Goal: Communication & Community: Participate in discussion

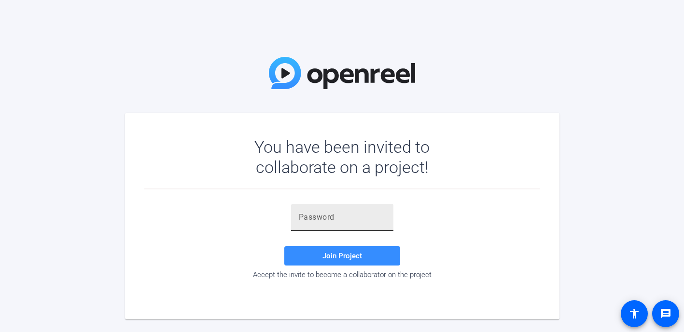
click at [328, 219] on input "text" at bounding box center [342, 218] width 87 height 12
click at [195, 64] on div "You have been invited to collaborate on a project! Join Project Accept the invi…" at bounding box center [342, 166] width 684 height 332
click at [349, 220] on input "text" at bounding box center [342, 218] width 87 height 12
paste input "v0lPs7"
type input "v0lPs7"
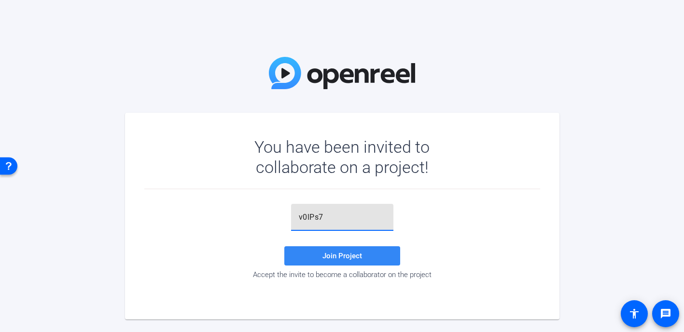
click at [336, 257] on span "Join Project" at bounding box center [342, 256] width 40 height 9
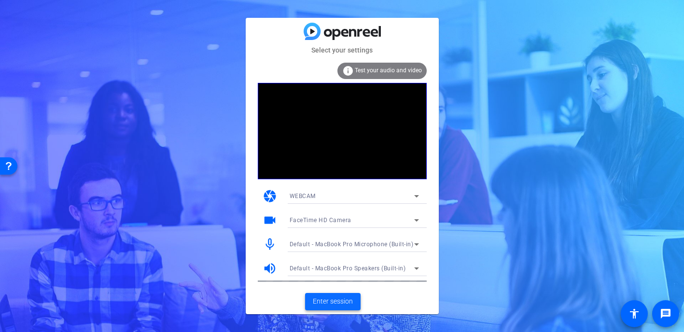
click at [344, 308] on span at bounding box center [332, 301] width 55 height 23
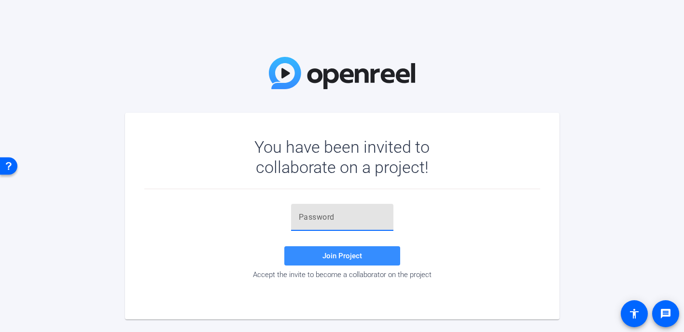
click at [317, 217] on input "text" at bounding box center [342, 218] width 87 height 12
paste input "v0lPs7"
type input "v0lPs7"
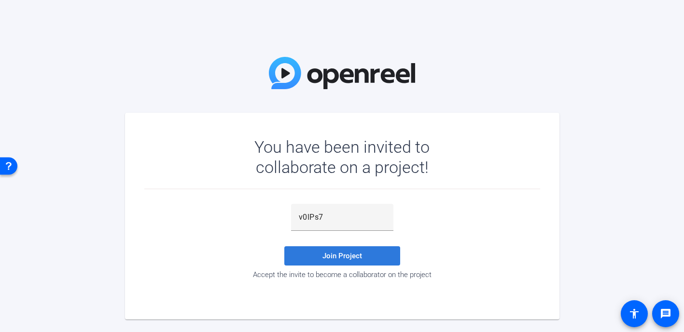
click at [324, 255] on span "Join Project" at bounding box center [342, 256] width 40 height 9
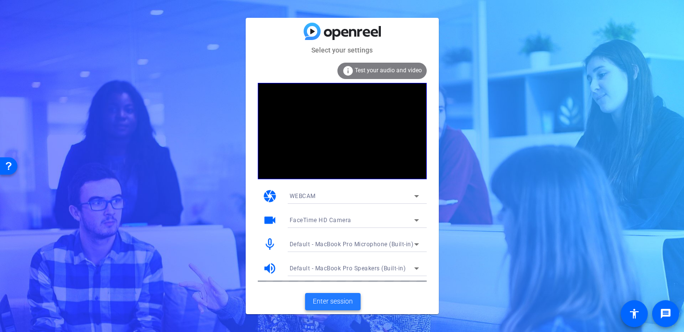
click at [350, 298] on span "Enter session" at bounding box center [333, 302] width 40 height 10
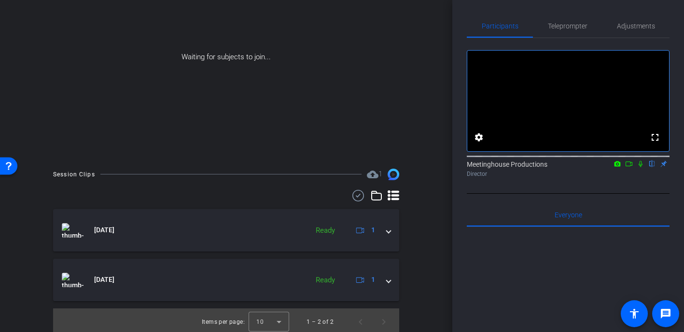
scroll to position [123, 0]
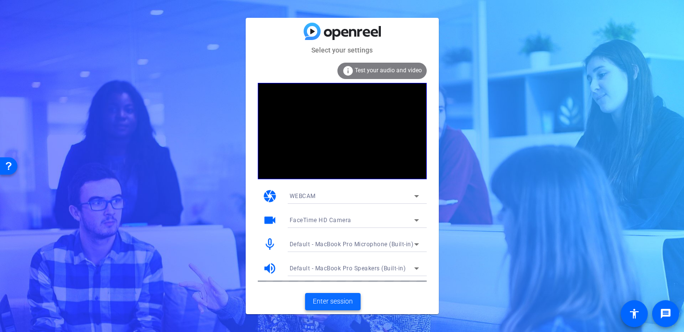
click at [336, 302] on span "Enter session" at bounding box center [333, 302] width 40 height 10
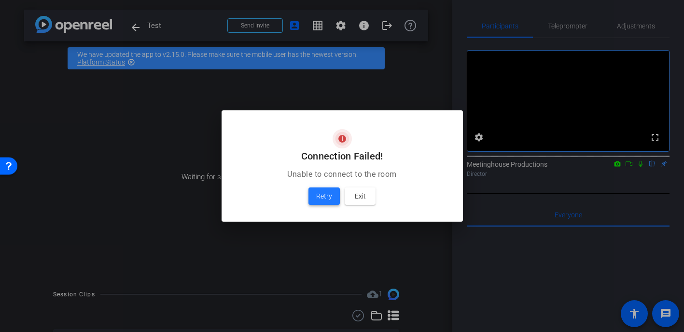
click at [321, 189] on span at bounding box center [323, 196] width 31 height 23
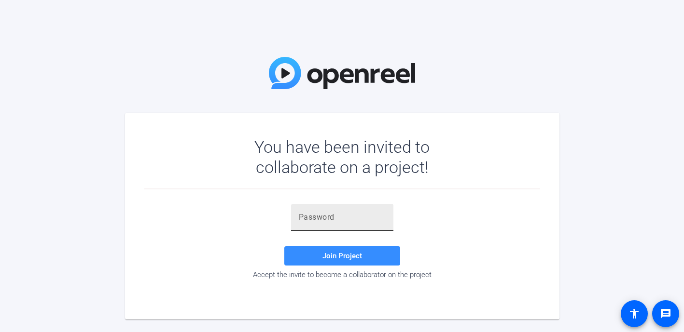
click at [361, 224] on div at bounding box center [342, 217] width 87 height 27
click at [348, 214] on input "text" at bounding box center [342, 218] width 87 height 12
paste input "v0lPs7"
type input "v0lPs7"
click at [334, 260] on span "Join Project" at bounding box center [342, 256] width 40 height 9
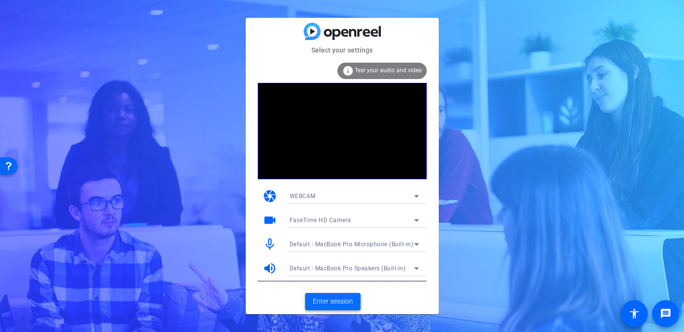
click at [337, 300] on span "Enter session" at bounding box center [333, 302] width 40 height 10
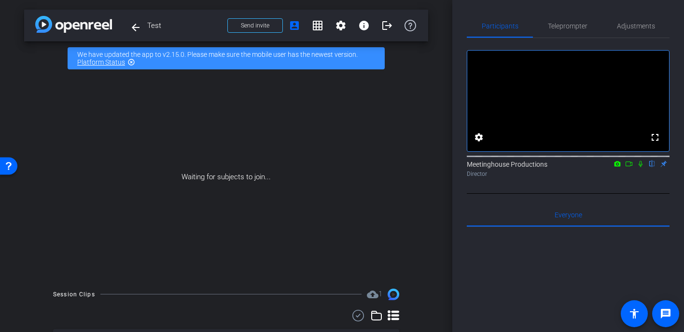
click at [259, 192] on div "Waiting for subjects to join..." at bounding box center [226, 177] width 404 height 204
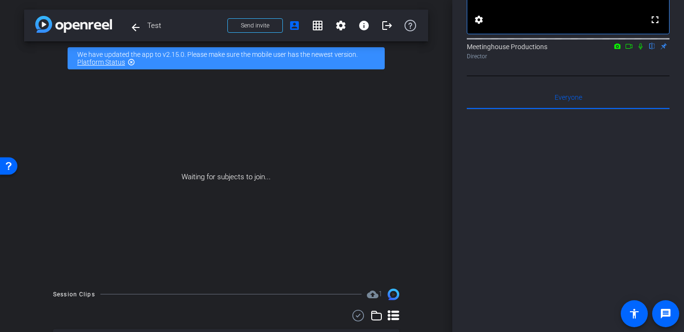
click at [298, 182] on div "Waiting for subjects to join..." at bounding box center [226, 177] width 404 height 204
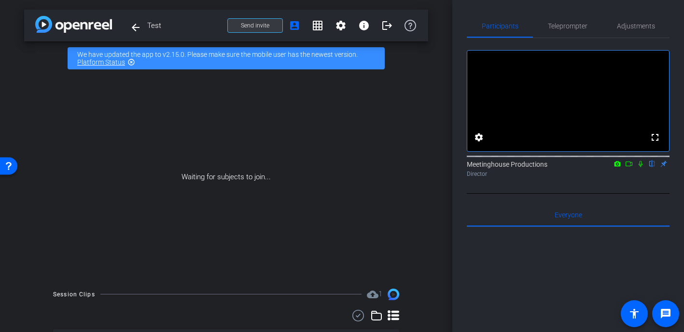
click at [247, 28] on span "Send invite" at bounding box center [255, 26] width 28 height 8
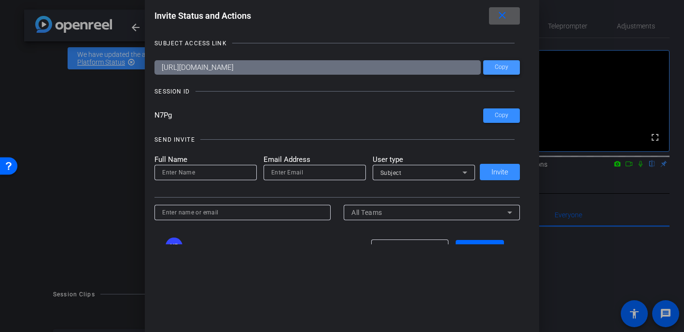
click at [500, 67] on span "Copy" at bounding box center [501, 67] width 14 height 7
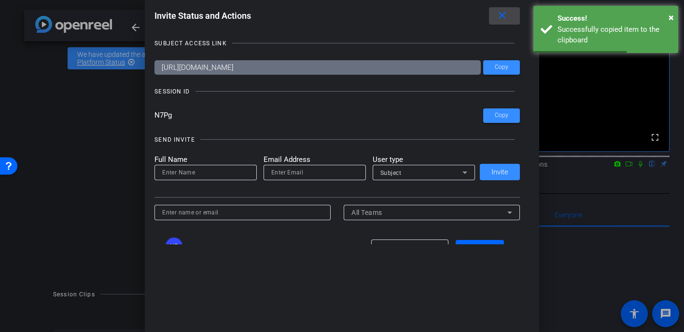
click at [503, 20] on mat-icon "close" at bounding box center [502, 16] width 12 height 12
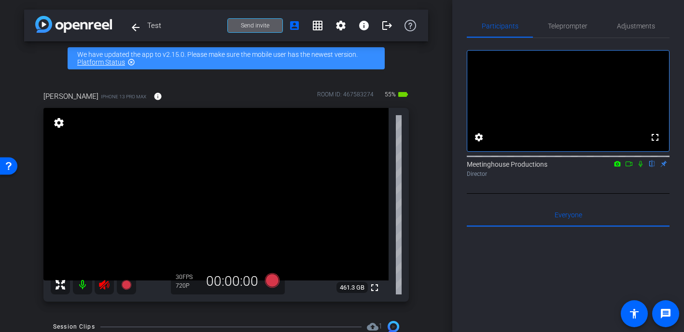
click at [106, 290] on icon at bounding box center [104, 285] width 12 height 12
click at [104, 282] on icon at bounding box center [104, 285] width 10 height 10
click at [636, 29] on span "Adjustments" at bounding box center [635, 26] width 38 height 7
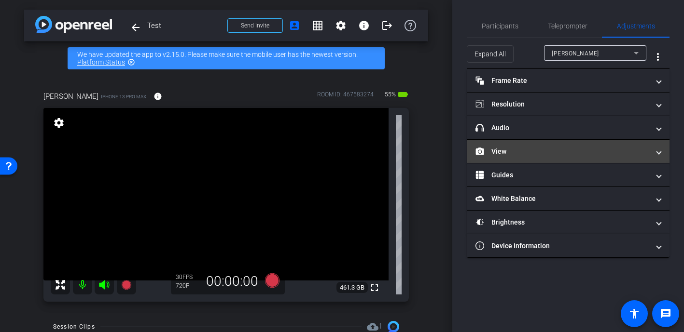
click at [536, 148] on mat-panel-title "View" at bounding box center [562, 152] width 174 height 10
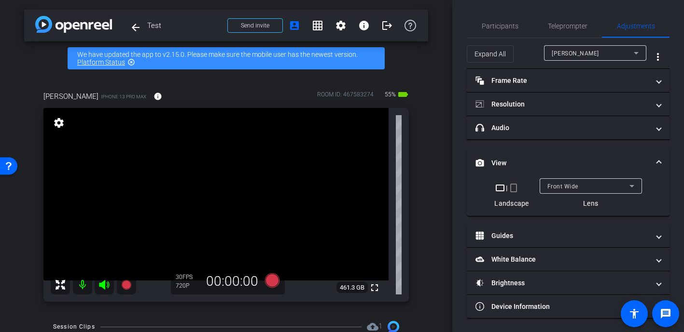
click at [562, 190] on span "Front Wide" at bounding box center [562, 186] width 31 height 7
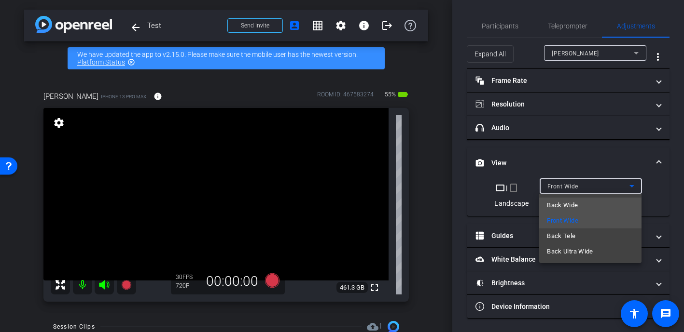
click at [597, 208] on mat-option "Back Wide" at bounding box center [590, 205] width 102 height 15
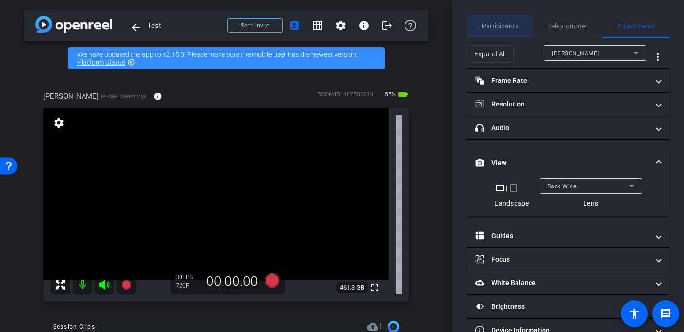
click at [492, 23] on span "Participants" at bounding box center [499, 26] width 37 height 7
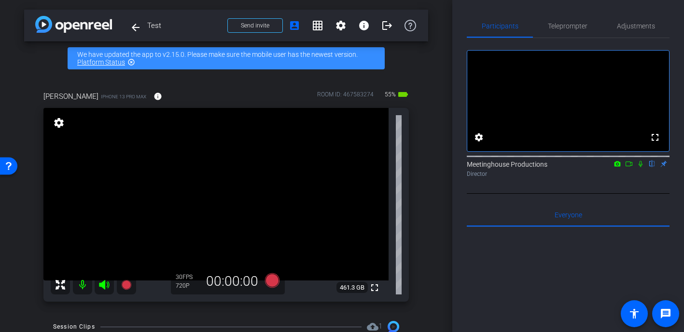
scroll to position [0, 0]
click at [386, 27] on mat-icon "logout" at bounding box center [387, 26] width 12 height 12
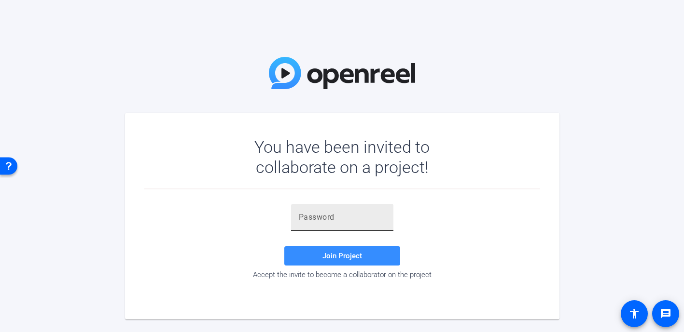
click at [345, 215] on input "text" at bounding box center [342, 218] width 87 height 12
click at [223, 213] on div "Join Project Accept the invite to become a collaborator on the project" at bounding box center [342, 241] width 396 height 75
click at [354, 210] on div at bounding box center [342, 217] width 87 height 27
paste input "v0lPs7"
type input "v0lPs7"
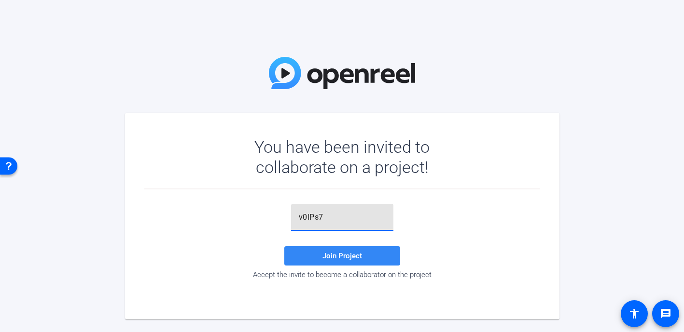
click at [332, 253] on span "Join Project" at bounding box center [342, 256] width 40 height 9
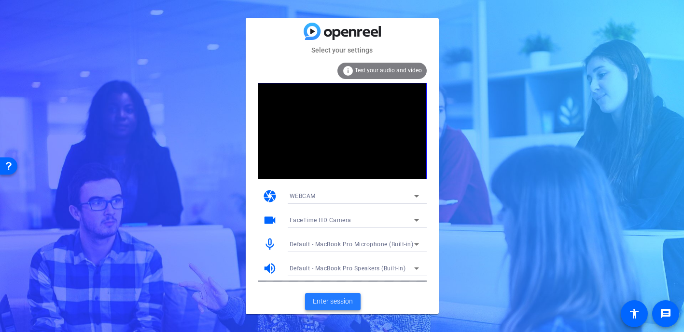
click at [331, 313] on span at bounding box center [332, 301] width 55 height 23
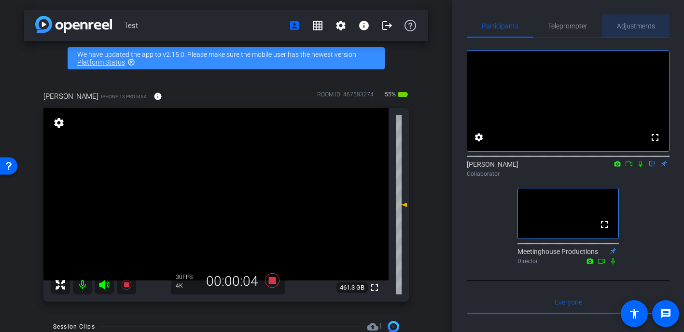
click at [622, 23] on span "Adjustments" at bounding box center [635, 26] width 38 height 7
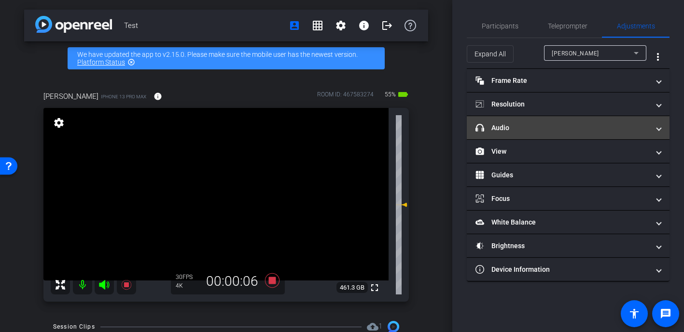
click at [521, 128] on mat-panel-title "headphone icon Audio" at bounding box center [562, 128] width 174 height 10
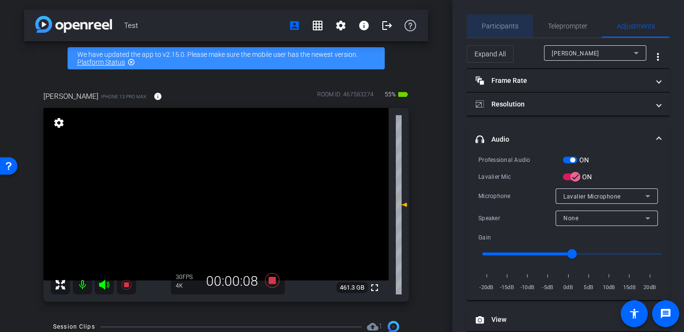
click at [515, 21] on span "Participants" at bounding box center [499, 25] width 37 height 23
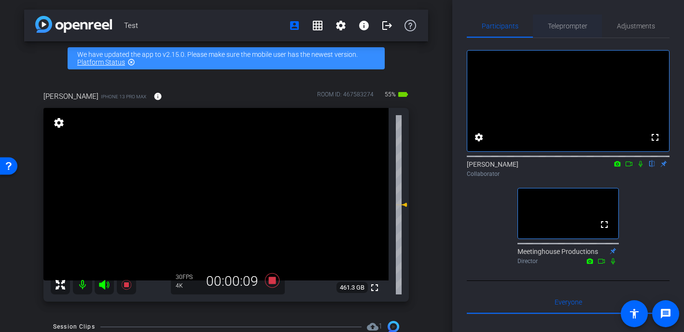
click at [561, 22] on span "Teleprompter" at bounding box center [568, 25] width 40 height 23
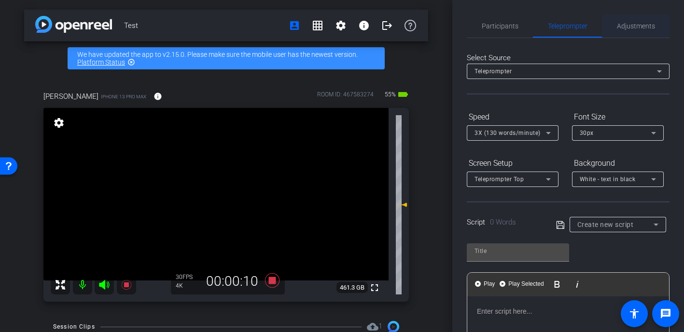
click at [642, 33] on span "Adjustments" at bounding box center [635, 25] width 38 height 23
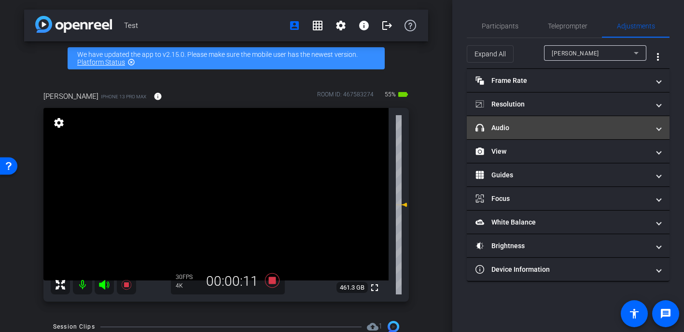
click at [535, 124] on mat-panel-title "headphone icon Audio" at bounding box center [562, 128] width 174 height 10
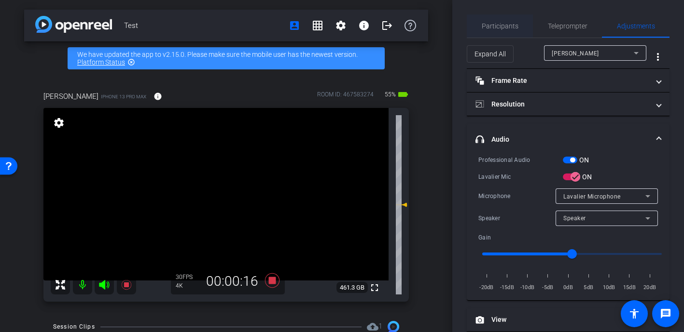
click at [499, 30] on span "Participants" at bounding box center [499, 25] width 37 height 23
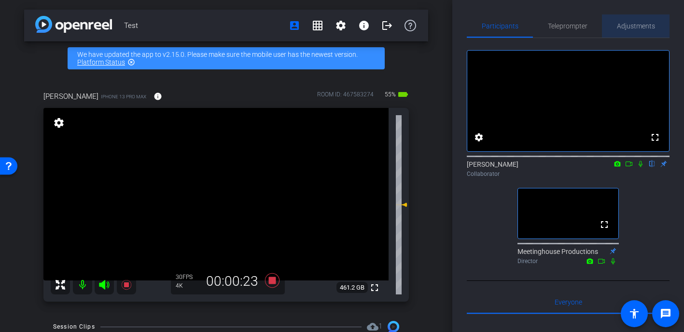
click at [642, 24] on span "Adjustments" at bounding box center [635, 26] width 38 height 7
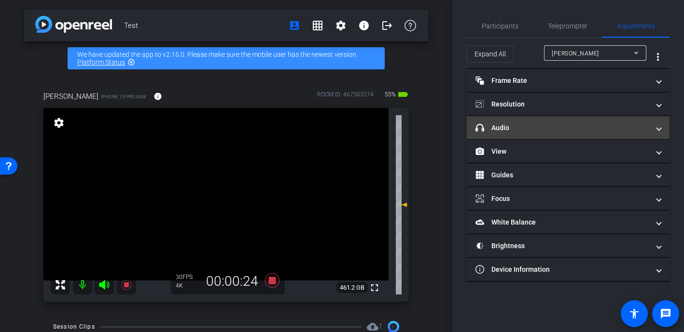
click at [530, 134] on mat-expansion-panel-header "headphone icon Audio" at bounding box center [567, 127] width 203 height 23
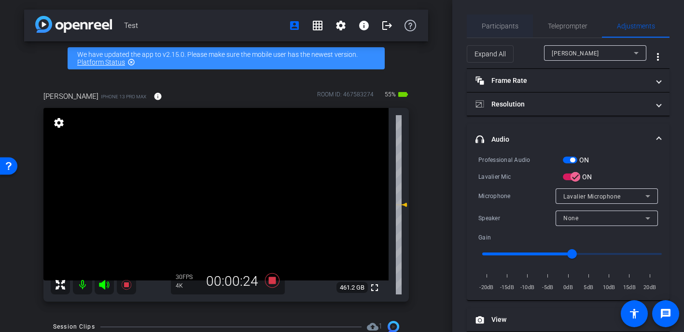
click at [510, 25] on span "Participants" at bounding box center [499, 26] width 37 height 7
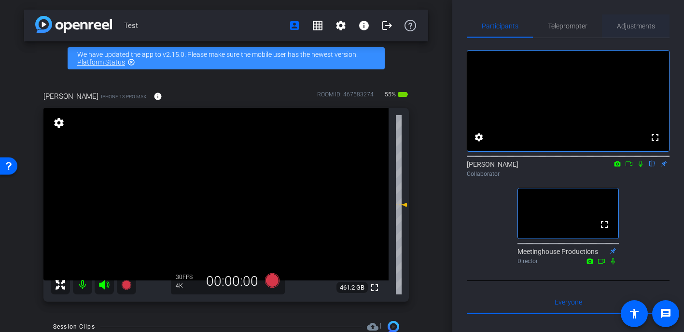
click at [639, 28] on span "Adjustments" at bounding box center [635, 26] width 38 height 7
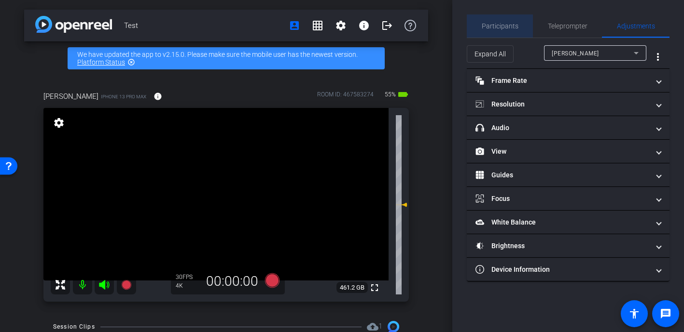
click at [504, 27] on span "Participants" at bounding box center [499, 26] width 37 height 7
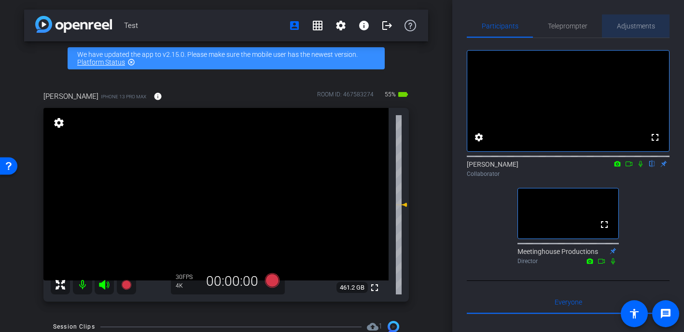
click at [643, 30] on span "Adjustments" at bounding box center [635, 25] width 38 height 23
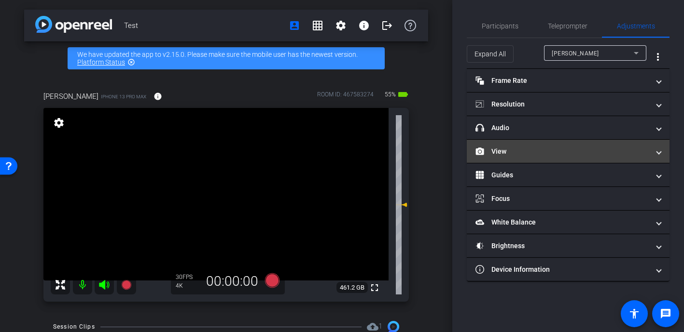
click at [527, 151] on mat-panel-title "View" at bounding box center [562, 152] width 174 height 10
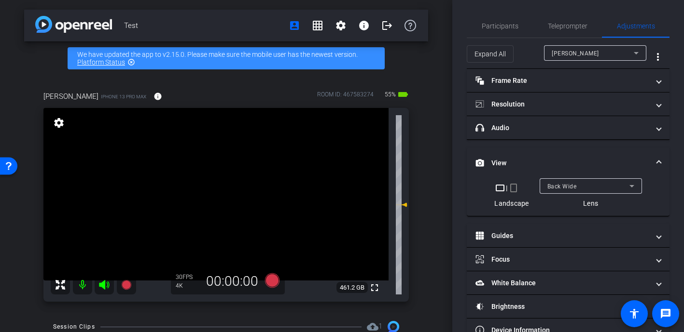
click at [527, 151] on mat-expansion-panel-header "View" at bounding box center [567, 163] width 203 height 31
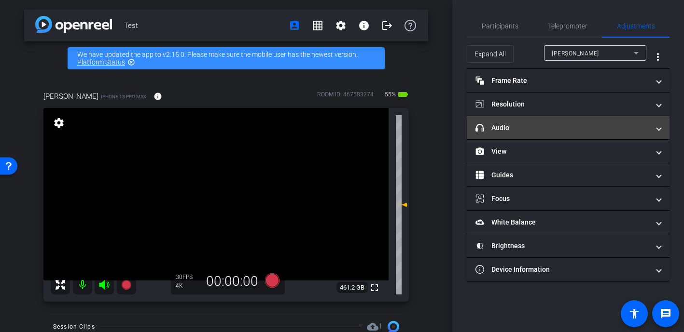
click at [526, 131] on mat-panel-title "headphone icon Audio" at bounding box center [562, 128] width 174 height 10
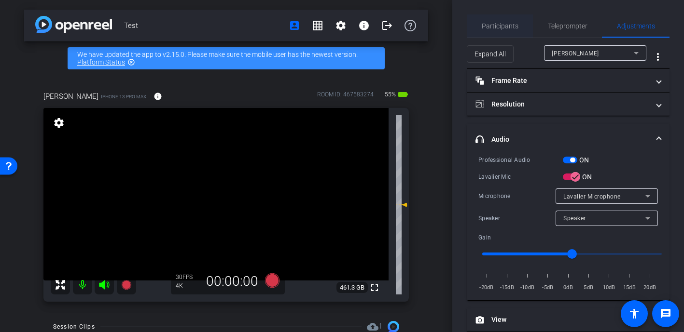
click at [496, 19] on span "Participants" at bounding box center [499, 25] width 37 height 23
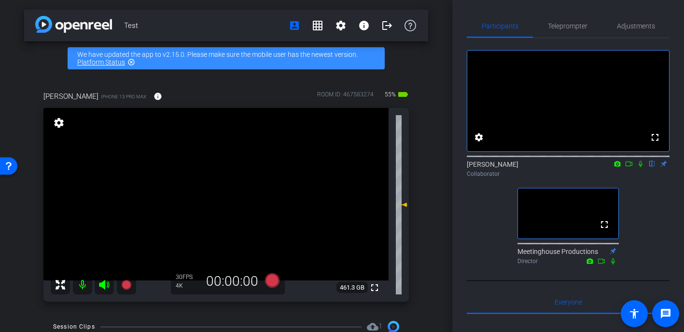
click at [235, 174] on video at bounding box center [215, 194] width 345 height 173
click at [235, 174] on div at bounding box center [235, 174] width 24 height 24
click at [236, 178] on div at bounding box center [235, 174] width 24 height 24
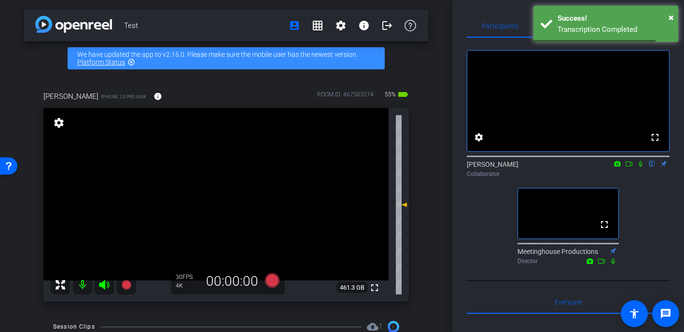
click at [239, 184] on video at bounding box center [215, 194] width 345 height 173
click at [251, 184] on div at bounding box center [239, 184] width 24 height 24
click at [252, 178] on video at bounding box center [215, 194] width 345 height 173
click at [235, 179] on video at bounding box center [215, 194] width 345 height 173
click at [217, 179] on video at bounding box center [215, 194] width 345 height 173
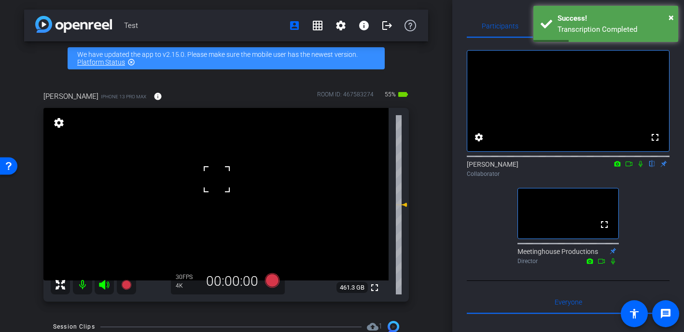
click at [207, 185] on div at bounding box center [217, 179] width 24 height 24
click at [233, 180] on video at bounding box center [215, 194] width 345 height 173
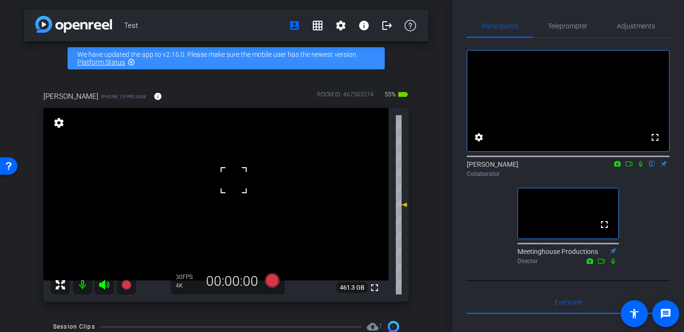
click at [233, 180] on div at bounding box center [233, 180] width 24 height 24
click at [233, 180] on video at bounding box center [215, 194] width 345 height 173
click at [233, 180] on div at bounding box center [233, 180] width 24 height 24
click at [220, 179] on video at bounding box center [215, 194] width 345 height 173
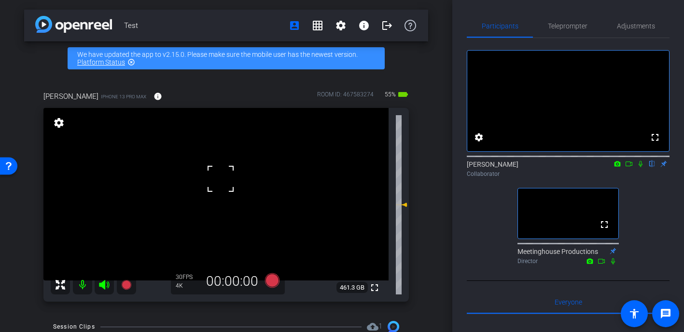
click at [208, 167] on span at bounding box center [208, 167] width 0 height 0
click at [217, 192] on video at bounding box center [215, 194] width 345 height 173
click at [206, 180] on div at bounding box center [217, 191] width 24 height 24
click at [209, 185] on div at bounding box center [217, 191] width 24 height 24
click at [207, 182] on div at bounding box center [217, 191] width 24 height 24
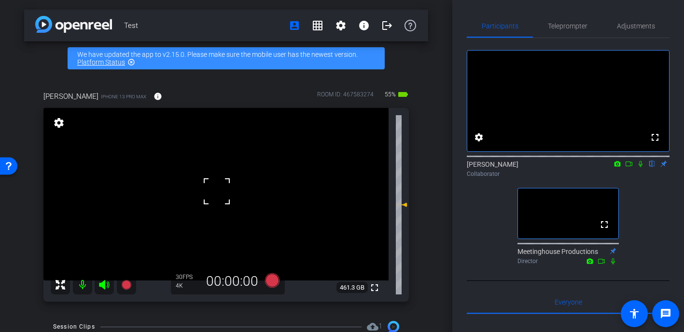
click at [200, 179] on video at bounding box center [215, 194] width 345 height 173
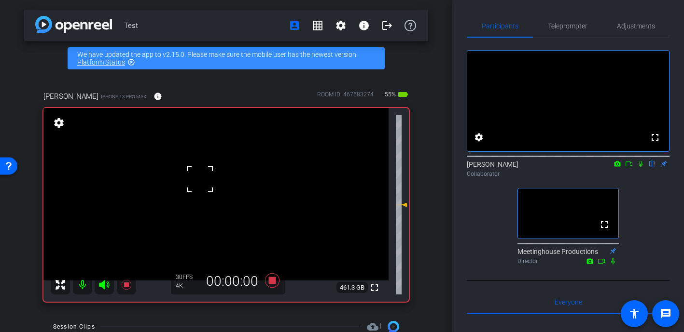
click at [195, 182] on div at bounding box center [200, 179] width 24 height 24
click at [203, 183] on div at bounding box center [200, 179] width 24 height 24
click at [208, 182] on div at bounding box center [200, 179] width 24 height 24
click at [245, 172] on video at bounding box center [215, 194] width 345 height 173
click at [245, 172] on div at bounding box center [245, 172] width 24 height 24
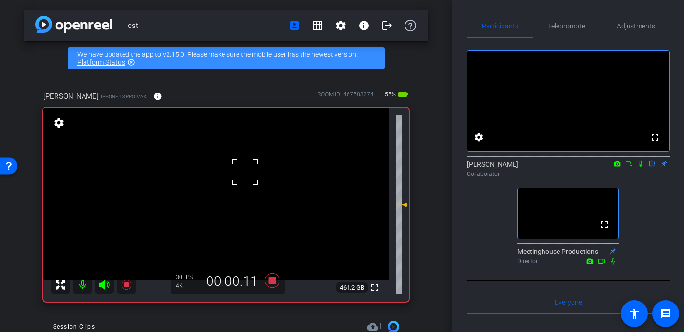
click at [245, 172] on div at bounding box center [245, 172] width 24 height 24
click at [241, 186] on video at bounding box center [215, 194] width 345 height 173
click at [235, 175] on div at bounding box center [241, 186] width 24 height 24
click at [222, 182] on video at bounding box center [215, 194] width 345 height 173
click at [243, 165] on video at bounding box center [215, 194] width 345 height 173
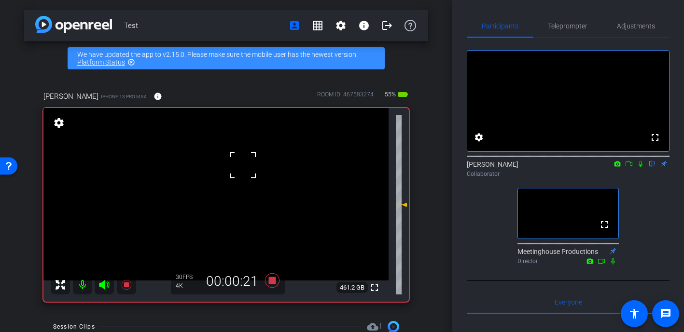
click at [243, 165] on div at bounding box center [243, 165] width 24 height 24
click at [246, 172] on video at bounding box center [215, 194] width 345 height 173
click at [246, 172] on div at bounding box center [246, 172] width 24 height 24
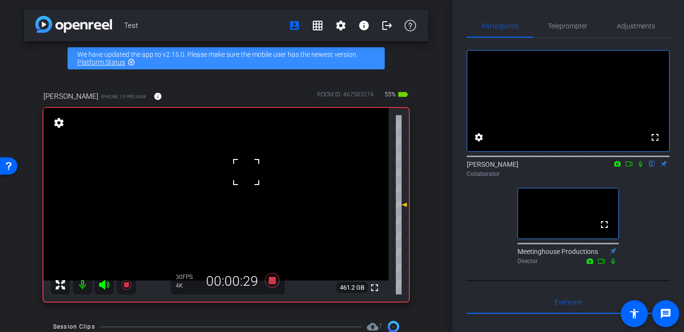
click at [246, 172] on div at bounding box center [246, 172] width 24 height 24
click at [246, 172] on video at bounding box center [215, 194] width 345 height 173
click at [246, 172] on div at bounding box center [246, 172] width 24 height 24
click at [231, 178] on video at bounding box center [215, 194] width 345 height 173
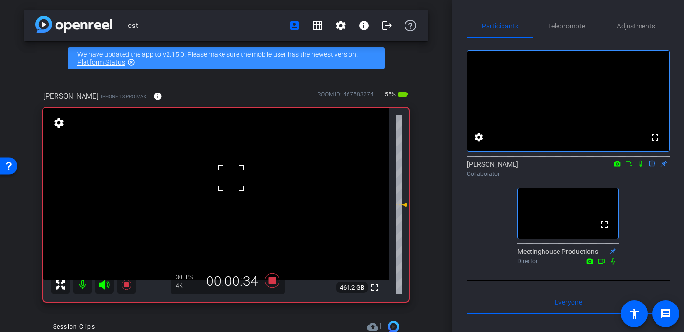
click at [225, 181] on div at bounding box center [231, 178] width 24 height 24
click at [219, 182] on div at bounding box center [231, 178] width 24 height 24
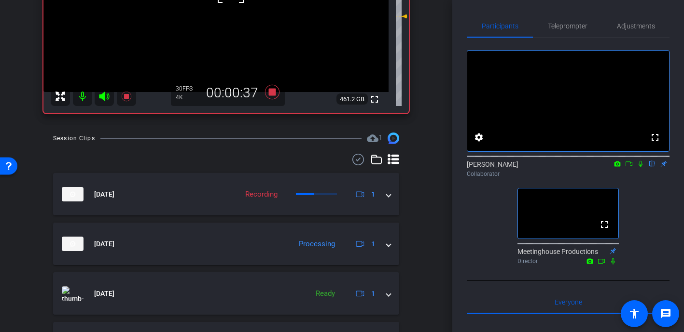
scroll to position [216, 0]
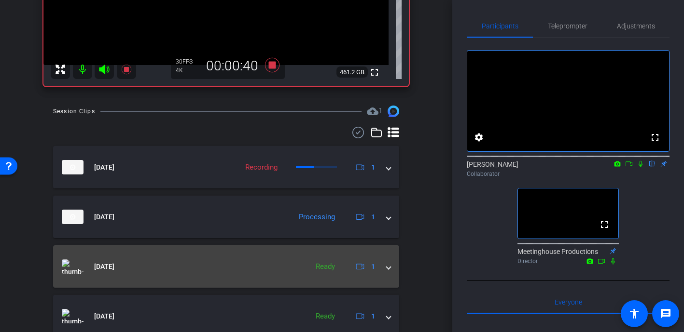
click at [389, 268] on span at bounding box center [388, 267] width 4 height 10
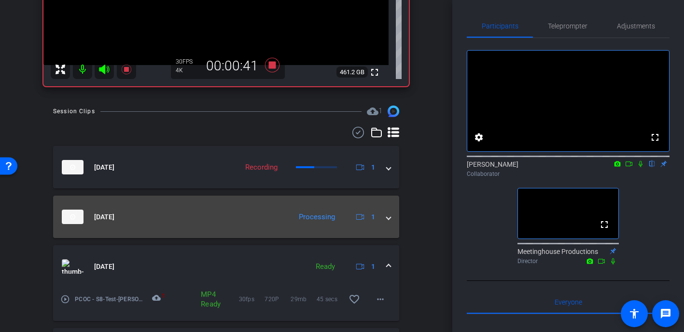
click at [390, 216] on span at bounding box center [388, 217] width 4 height 10
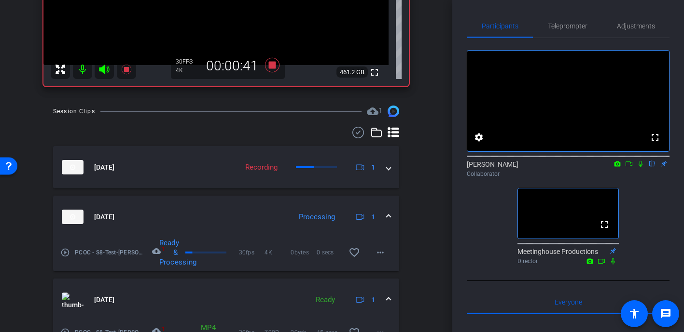
click at [390, 216] on span at bounding box center [388, 217] width 4 height 10
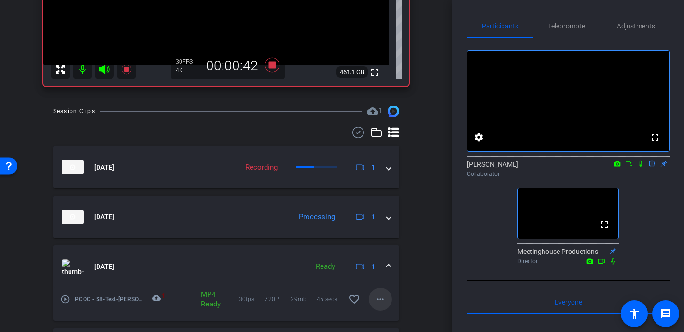
click at [381, 297] on mat-icon "more_horiz" at bounding box center [380, 300] width 12 height 12
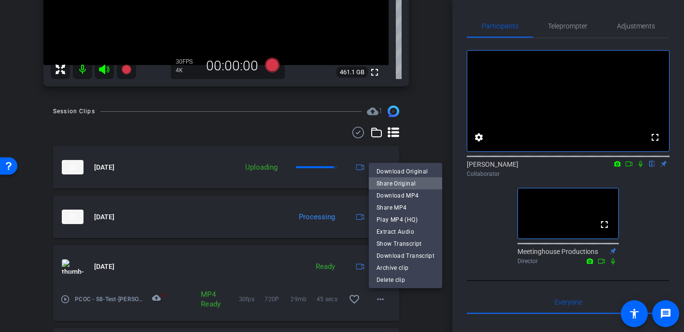
click at [413, 180] on span "Share Original" at bounding box center [405, 184] width 58 height 12
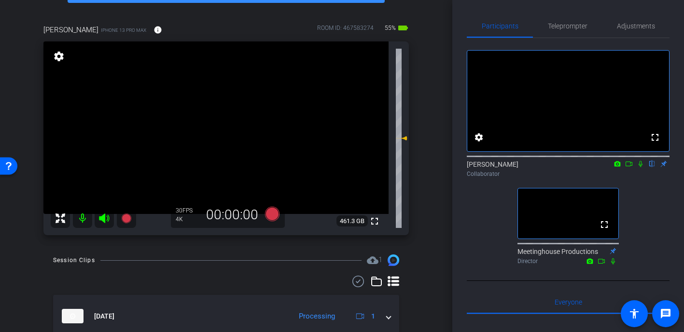
scroll to position [67, 0]
click at [244, 109] on video at bounding box center [215, 127] width 345 height 173
click at [244, 109] on div at bounding box center [244, 109] width 24 height 24
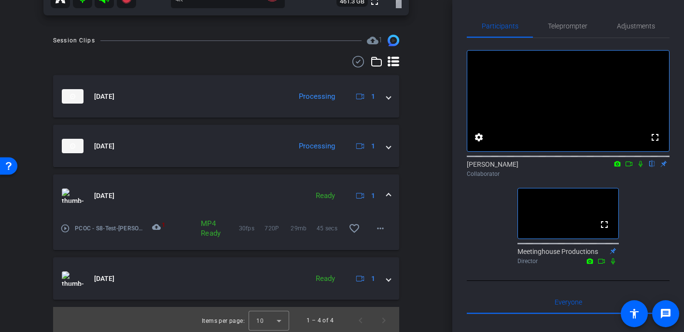
scroll to position [288, 0]
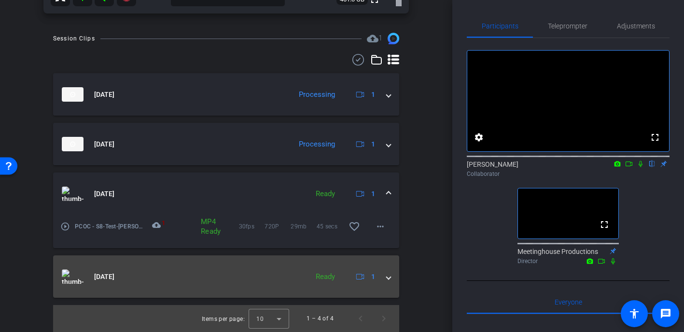
click at [386, 279] on span at bounding box center [388, 277] width 4 height 10
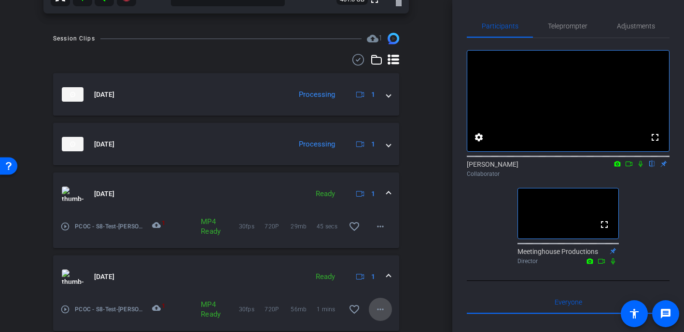
click at [378, 312] on mat-icon "more_horiz" at bounding box center [380, 310] width 12 height 12
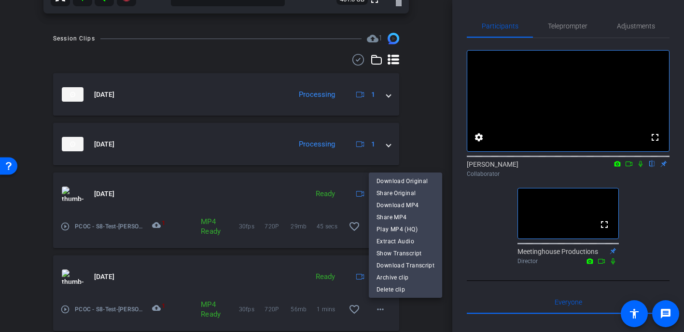
click at [425, 129] on div at bounding box center [342, 166] width 684 height 332
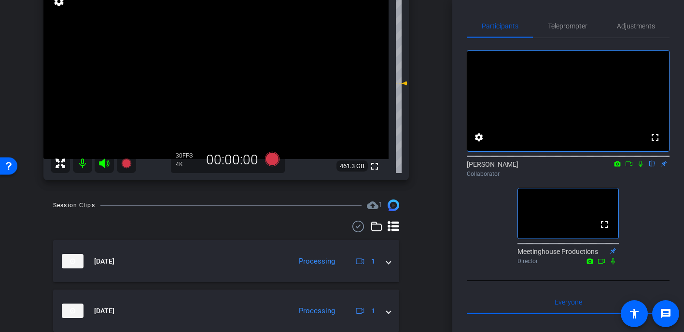
scroll to position [76, 0]
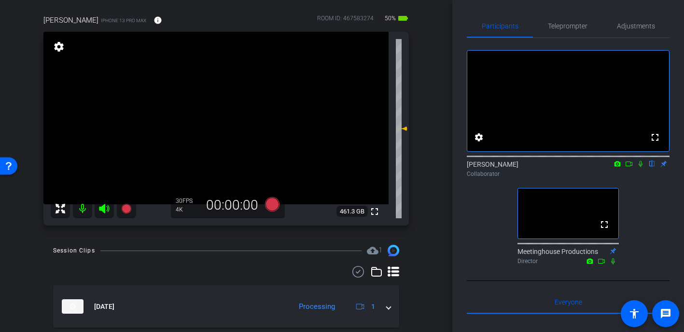
click at [433, 248] on div "Test account_box grid_on settings info logout We have updated the app to v2.15.…" at bounding box center [226, 90] width 452 height 332
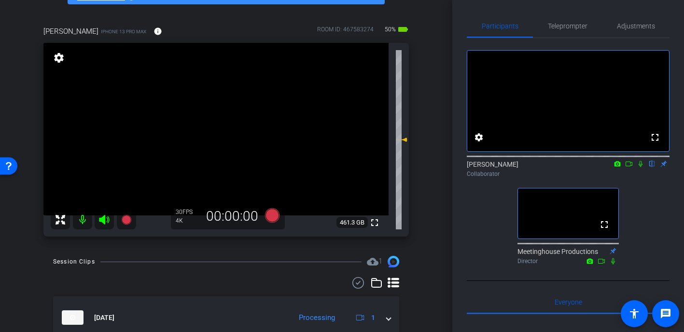
scroll to position [59, 0]
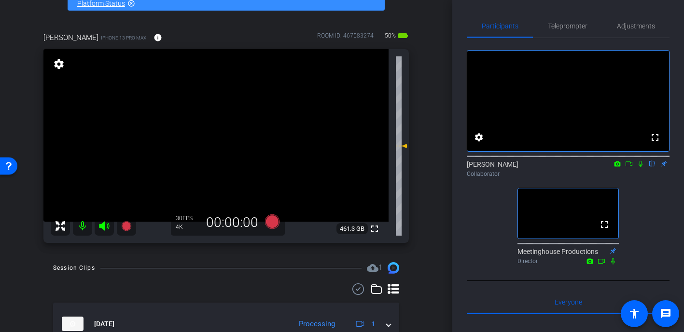
click at [433, 250] on div "Test account_box grid_on settings info logout We have updated the app to v2.15.…" at bounding box center [226, 107] width 452 height 332
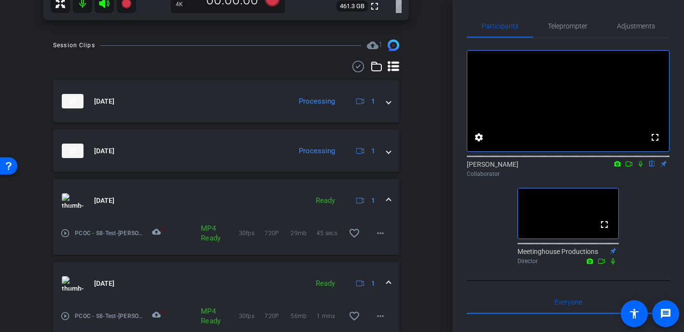
scroll to position [322, 0]
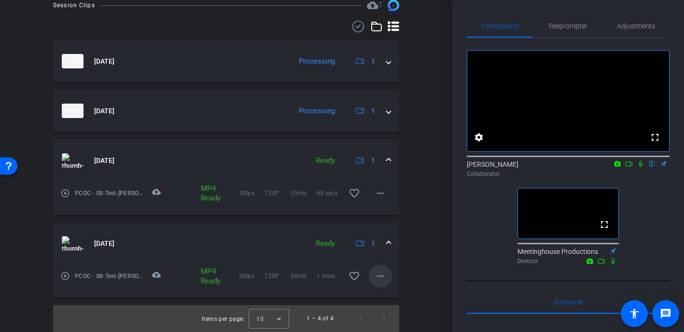
click at [382, 275] on mat-icon "more_horiz" at bounding box center [380, 277] width 12 height 12
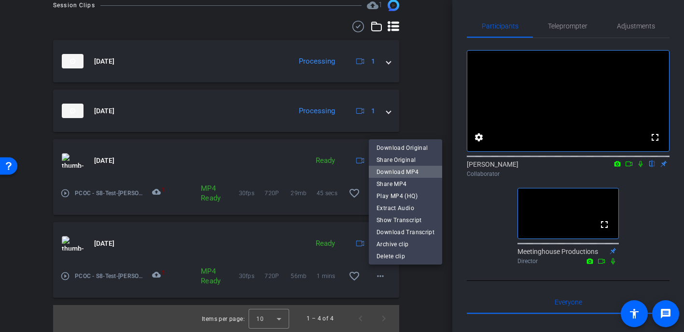
click at [407, 171] on span "Download MP4" at bounding box center [405, 172] width 58 height 12
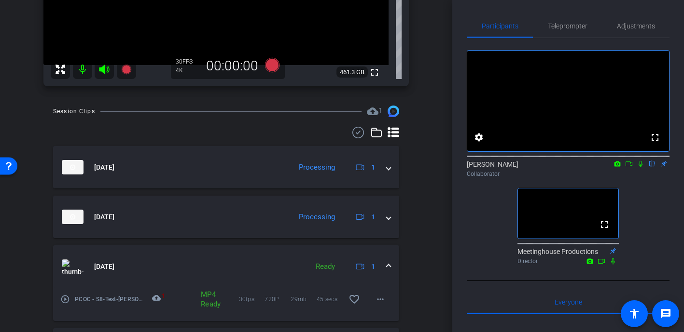
scroll to position [235, 0]
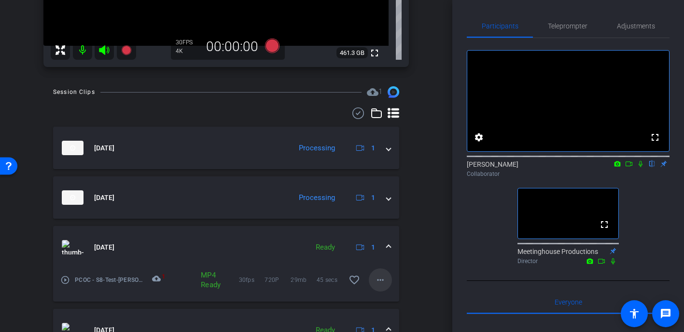
click at [380, 282] on mat-icon "more_horiz" at bounding box center [380, 280] width 12 height 12
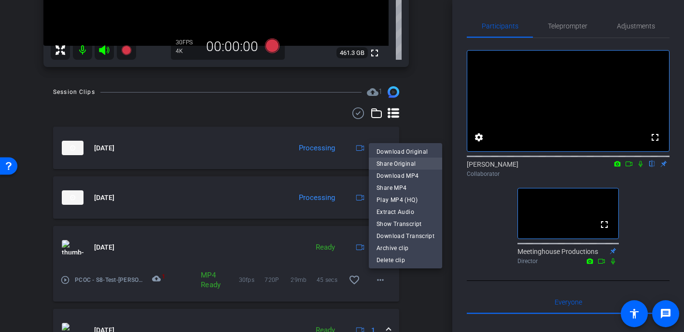
click at [417, 165] on span "Share Original" at bounding box center [405, 164] width 58 height 12
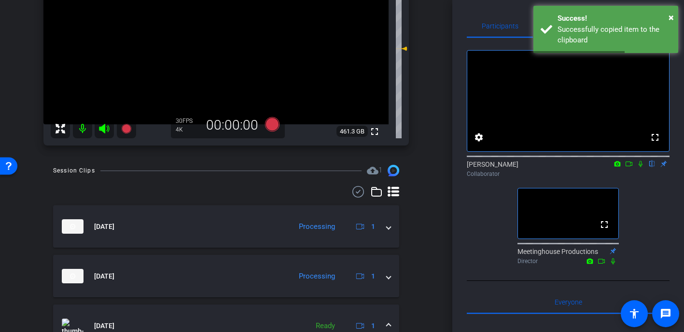
click at [436, 171] on div "Test account_box grid_on settings info logout We have updated the app to v2.15.…" at bounding box center [226, 10] width 452 height 332
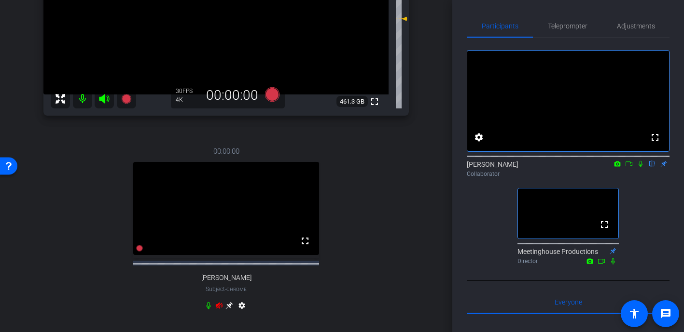
scroll to position [148, 0]
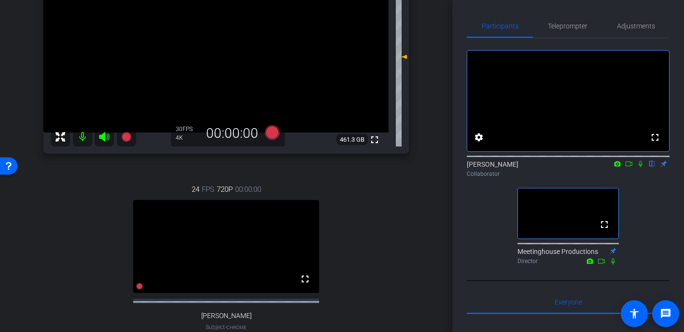
click at [102, 144] on mat-icon at bounding box center [104, 136] width 19 height 19
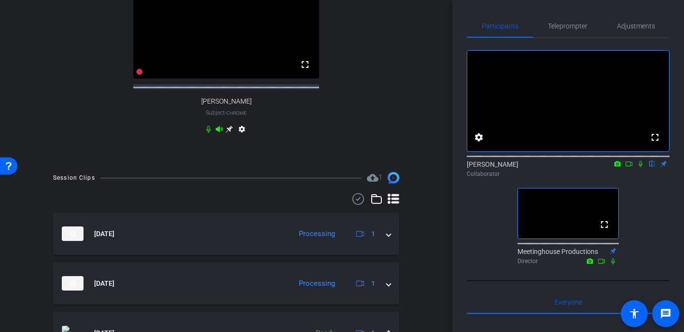
scroll to position [388, 0]
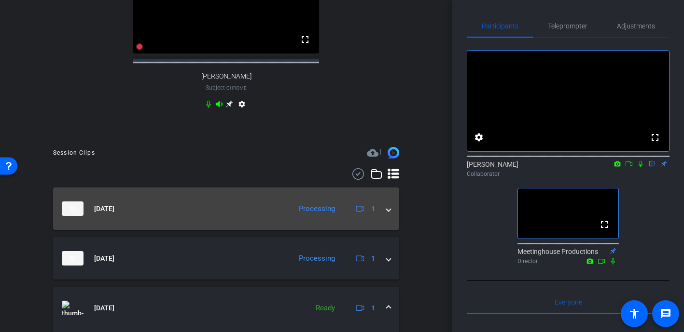
click at [388, 214] on span at bounding box center [388, 209] width 4 height 10
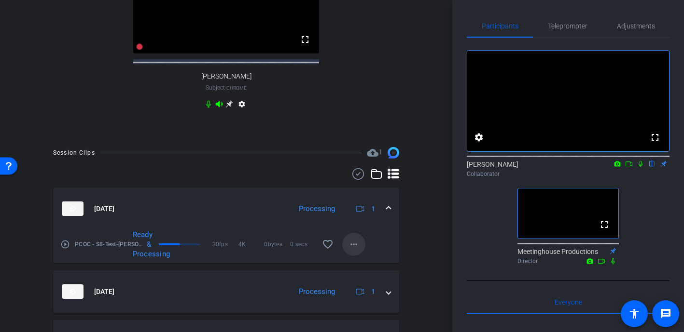
click at [351, 256] on span at bounding box center [353, 244] width 23 height 23
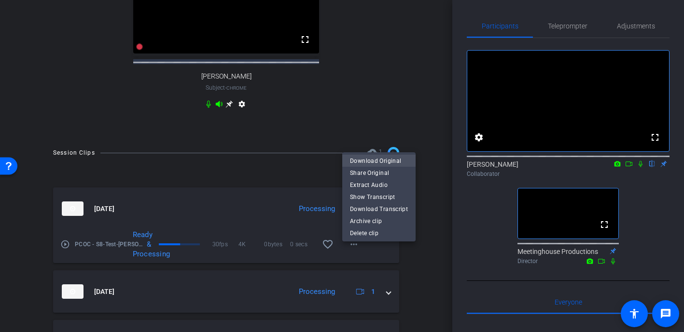
click at [404, 165] on span "Download Original" at bounding box center [379, 161] width 58 height 12
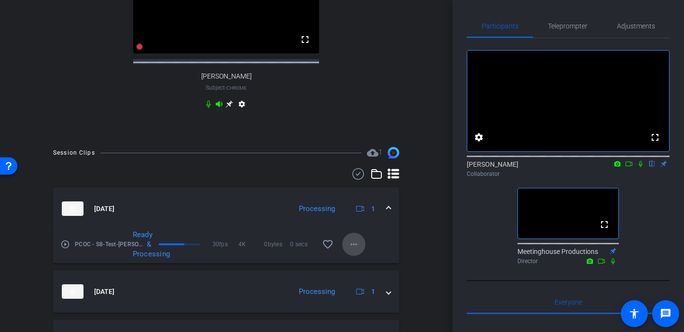
click at [356, 250] on mat-icon "more_horiz" at bounding box center [354, 245] width 12 height 12
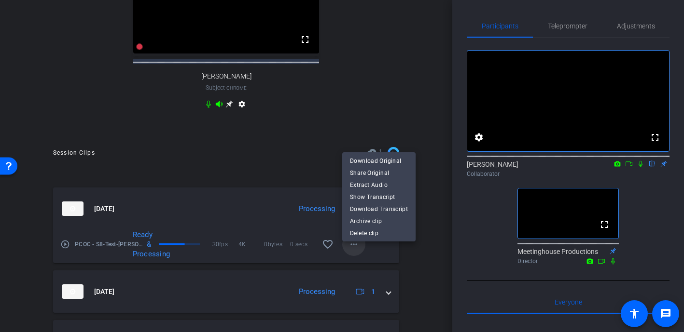
click at [356, 251] on div at bounding box center [342, 166] width 684 height 332
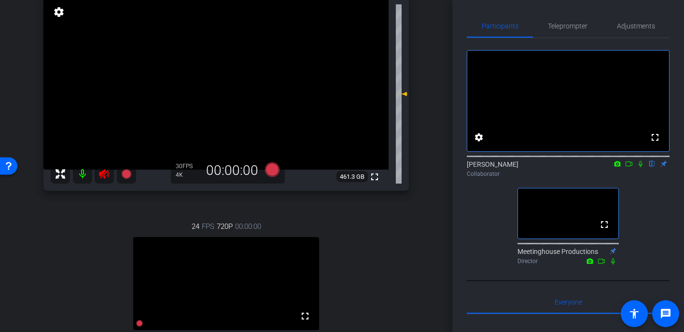
scroll to position [113, 0]
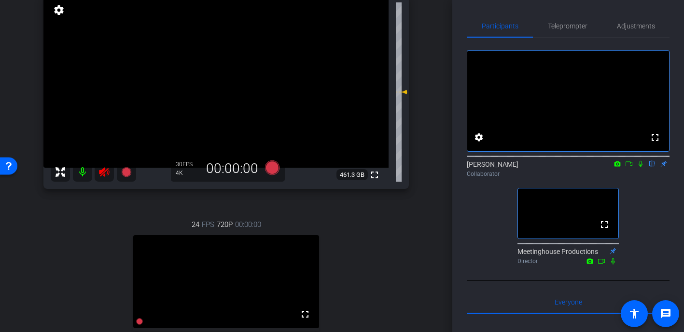
click at [212, 66] on video at bounding box center [215, 81] width 345 height 173
click at [227, 302] on video at bounding box center [226, 281] width 186 height 93
click at [169, 100] on video at bounding box center [215, 81] width 345 height 173
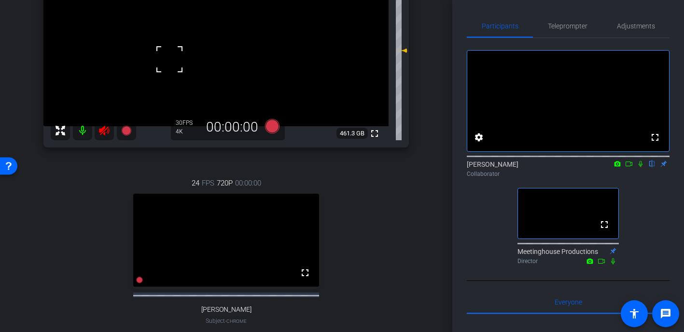
scroll to position [159, 0]
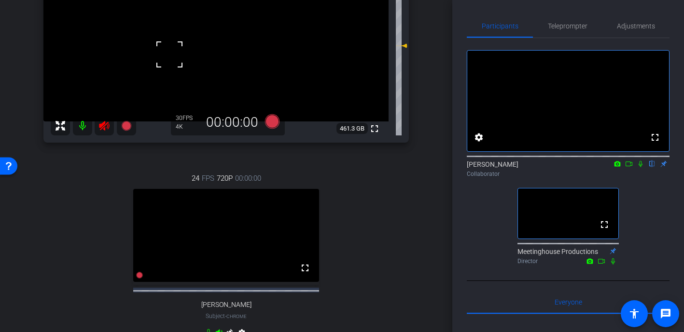
click at [82, 129] on mat-icon at bounding box center [82, 125] width 19 height 19
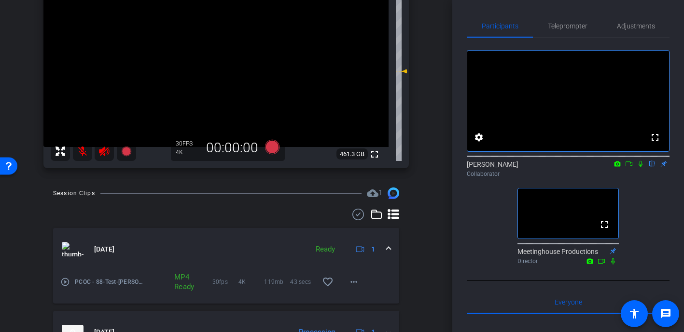
scroll to position [0, 0]
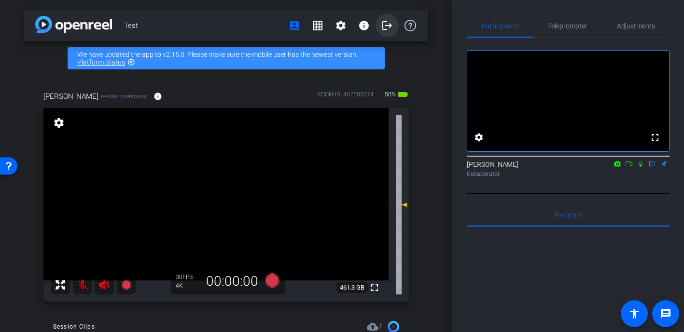
click at [389, 31] on mat-icon "logout" at bounding box center [387, 26] width 12 height 12
